Goal: Task Accomplishment & Management: Use online tool/utility

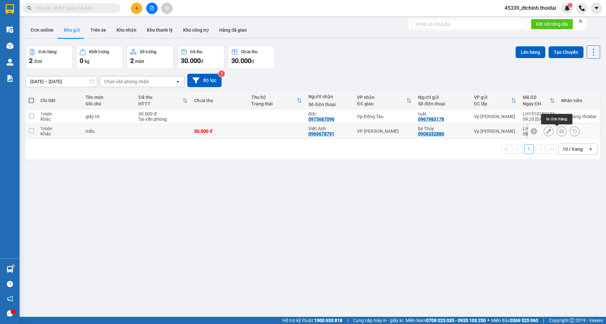
click at [557, 129] on button at bounding box center [561, 131] width 9 height 11
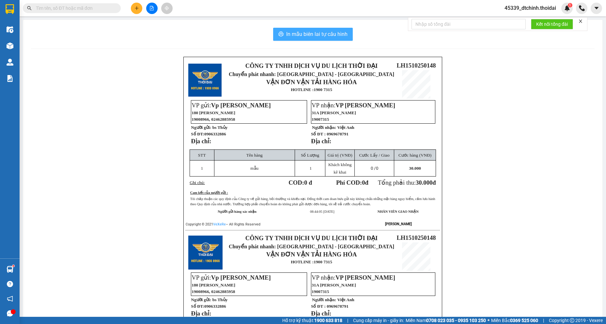
click at [324, 38] on button "In mẫu biên lai tự cấu hình" at bounding box center [313, 34] width 80 height 13
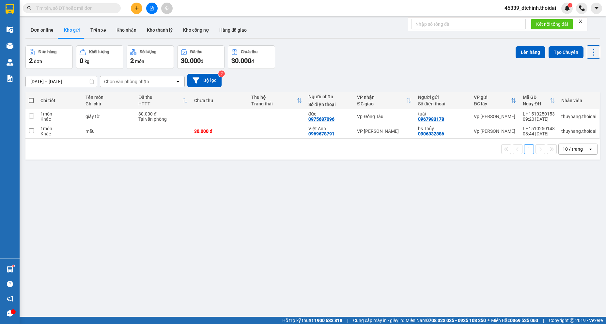
click at [346, 55] on div "Đơn hàng 2 đơn Khối lượng 0 kg Số lượng 2 món Đã thu 30.000 đ Chưa thu 30.000 đ…" at bounding box center [312, 56] width 574 height 23
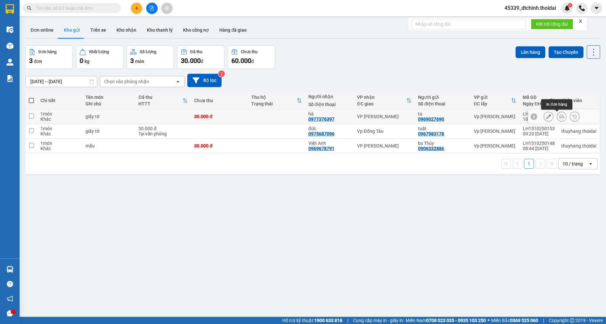
click at [557, 114] on button at bounding box center [561, 116] width 9 height 11
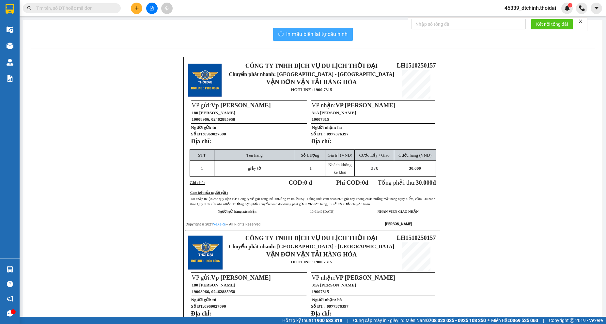
click at [316, 33] on span "In mẫu biên lai tự cấu hình" at bounding box center [316, 34] width 61 height 8
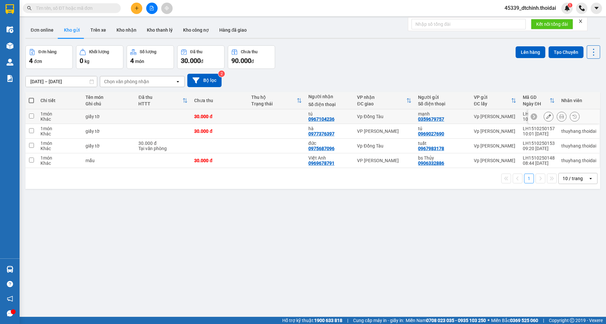
click at [559, 116] on icon at bounding box center [561, 116] width 5 height 5
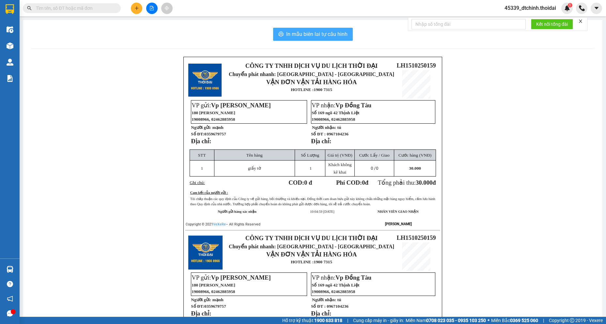
click at [319, 38] on span "In mẫu biên lai tự cấu hình" at bounding box center [316, 34] width 61 height 8
